Goal: Browse casually

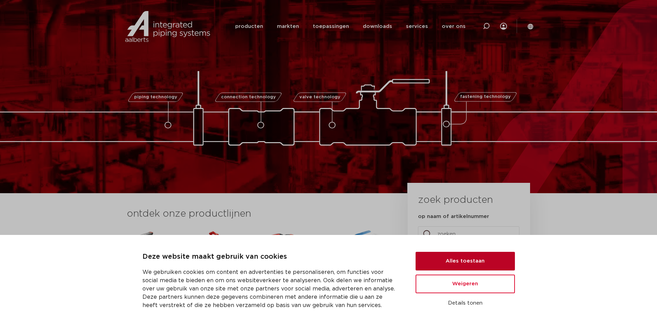
click at [465, 259] on button "Alles toestaan" at bounding box center [465, 261] width 99 height 19
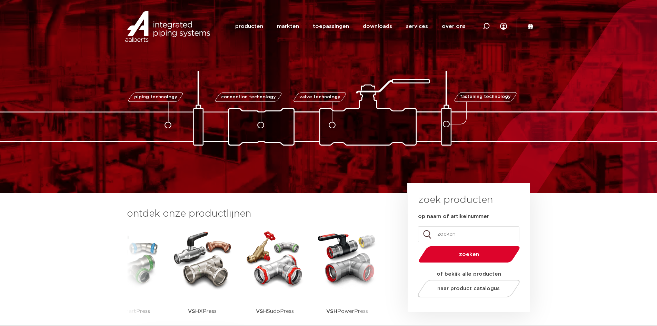
click at [268, 142] on img at bounding box center [329, 108] width 690 height 74
click at [332, 128] on icon at bounding box center [332, 125] width 7 height 7
